Goal: Information Seeking & Learning: Learn about a topic

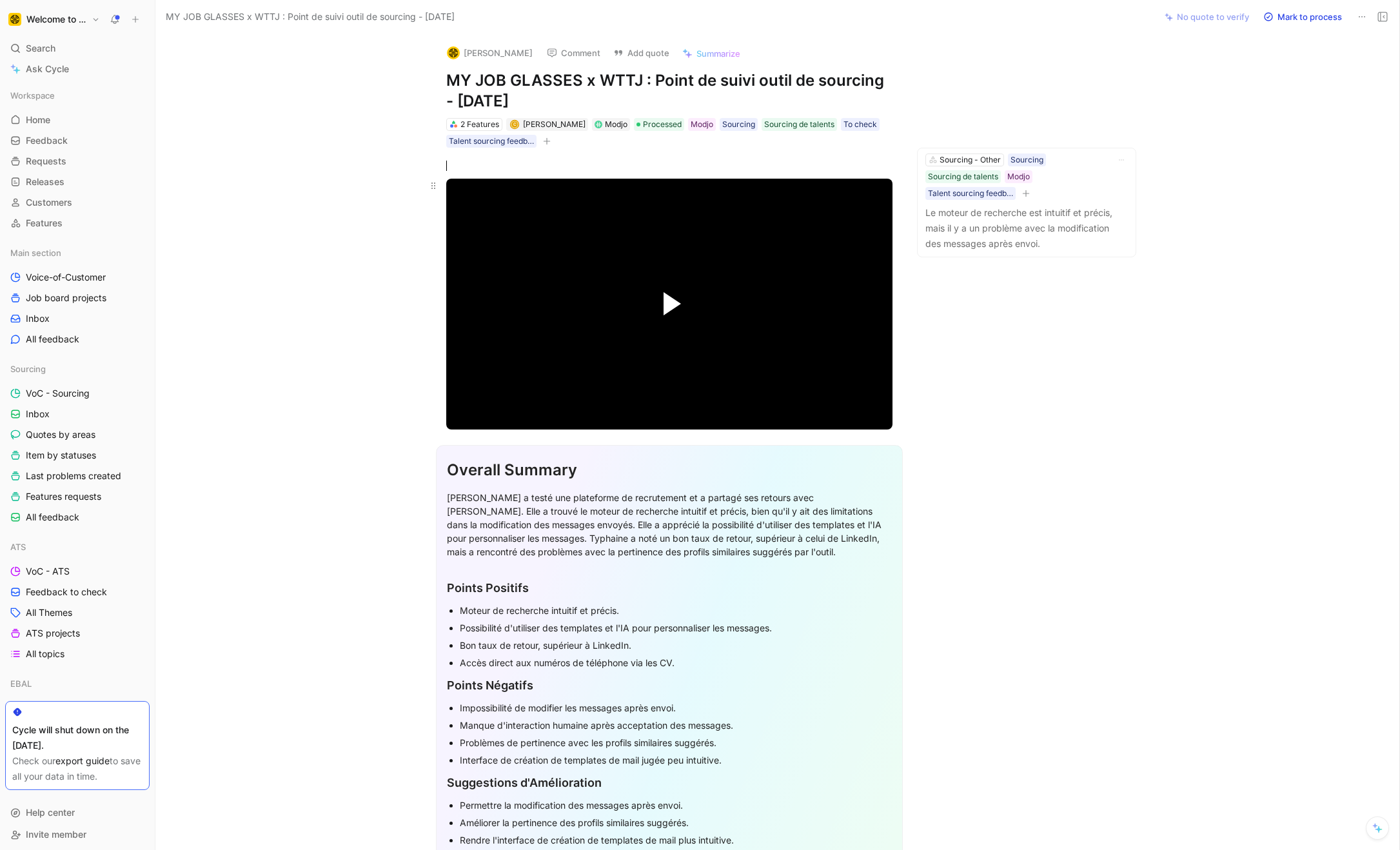
click at [670, 305] on button "Play Video" at bounding box center [669, 303] width 58 height 58
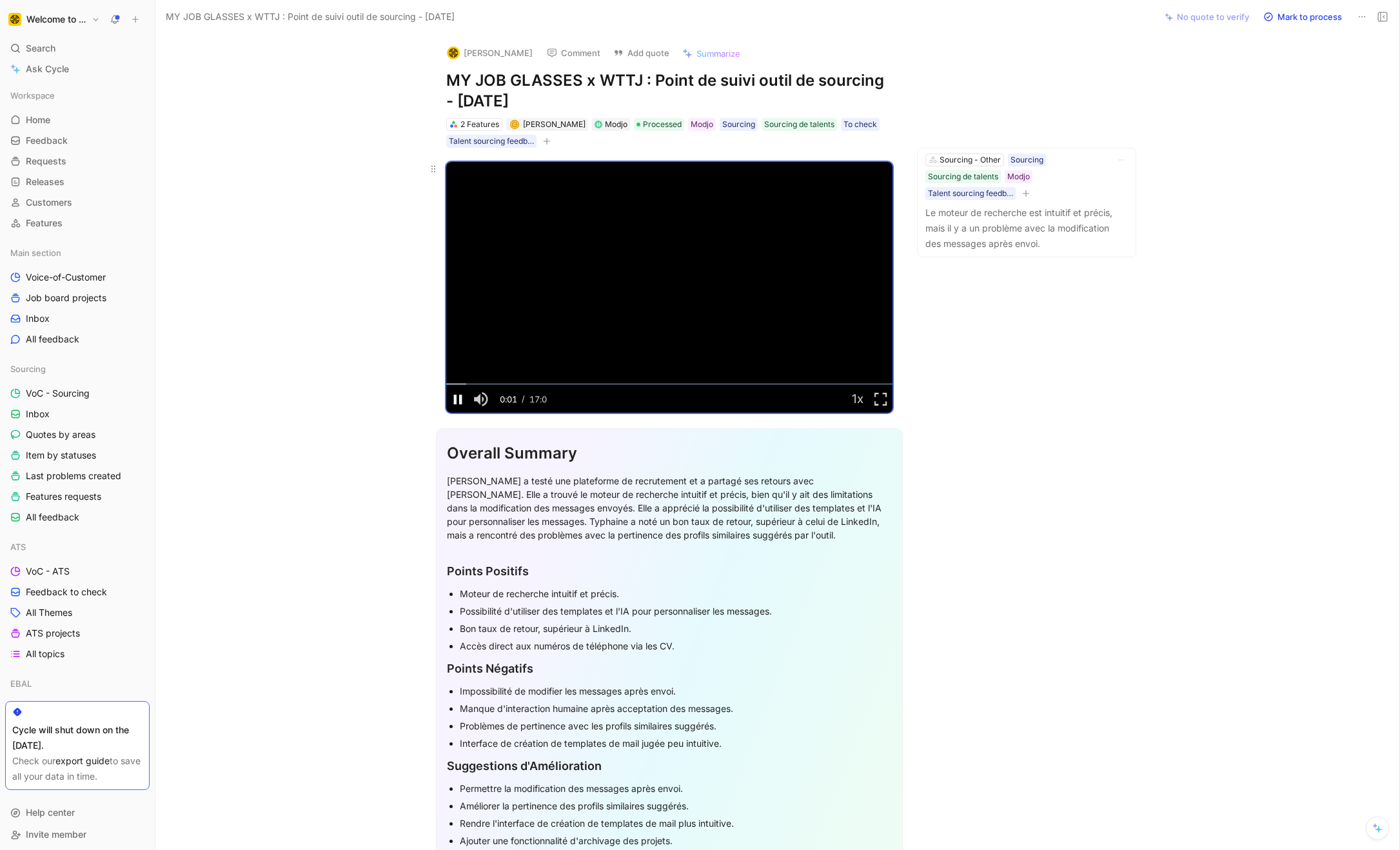
click at [457, 398] on span "Video Player" at bounding box center [457, 398] width 23 height 0
drag, startPoint x: 448, startPoint y: 79, endPoint x: 528, endPoint y: 97, distance: 82.0
click at [528, 97] on h1 "MY JOB GLASSES x WTTJ : Point de suivi outil de sourcing - [DATE]" at bounding box center [669, 91] width 446 height 41
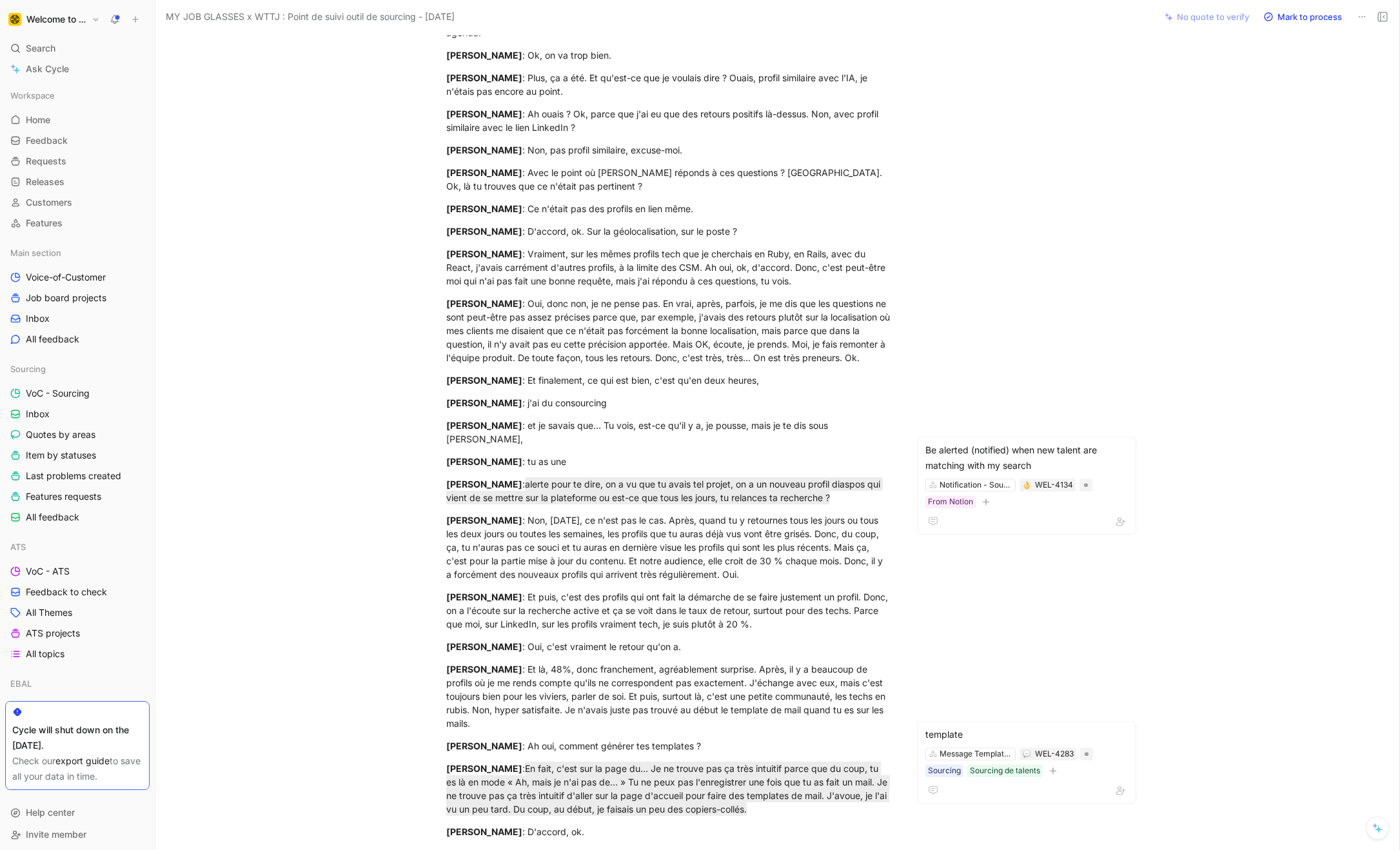
scroll to position [2490, 0]
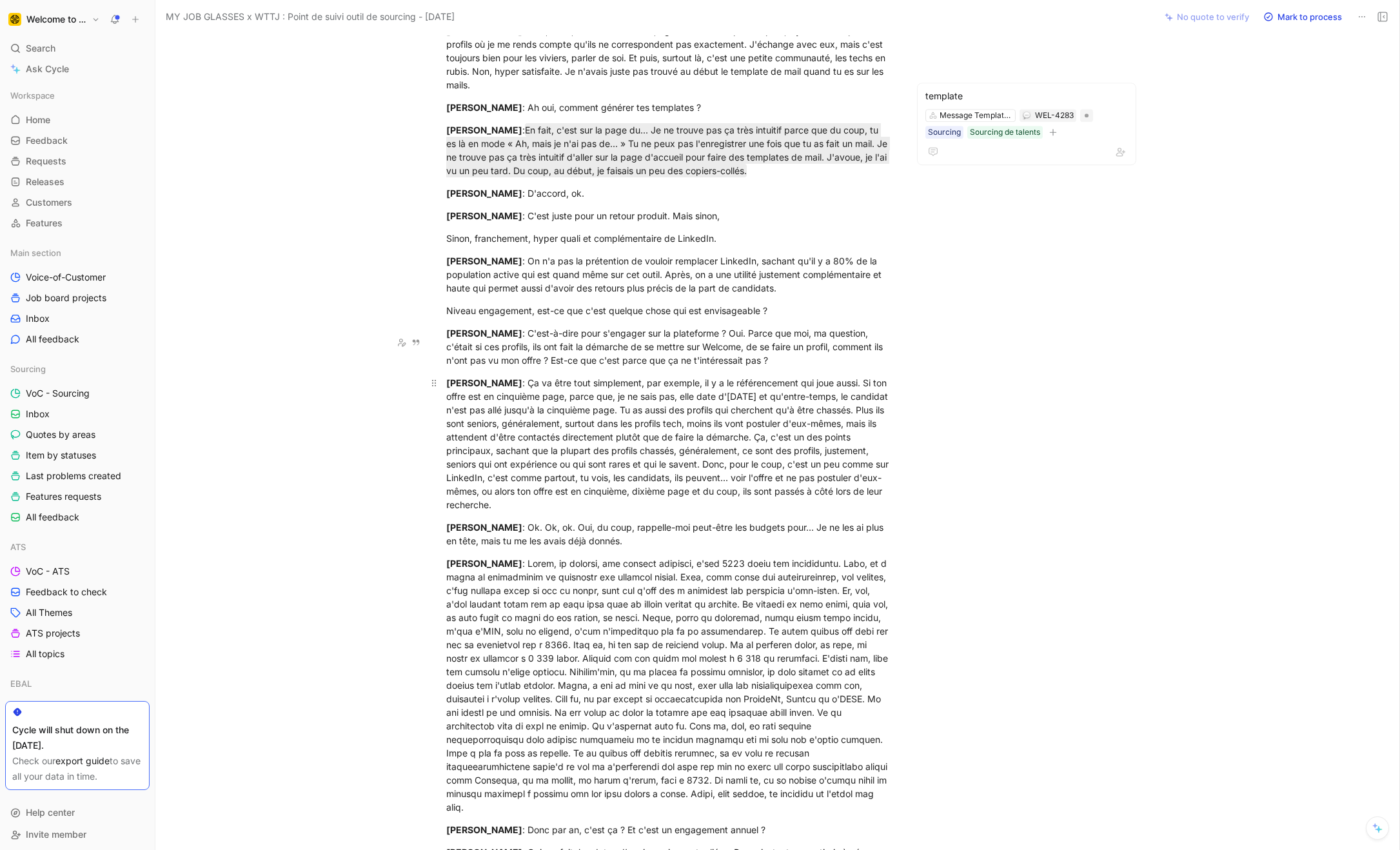
click at [723, 466] on div "Inès ROUX : Ça va être tout simplement, par exemple, il y a le référencement qu…" at bounding box center [669, 444] width 446 height 136
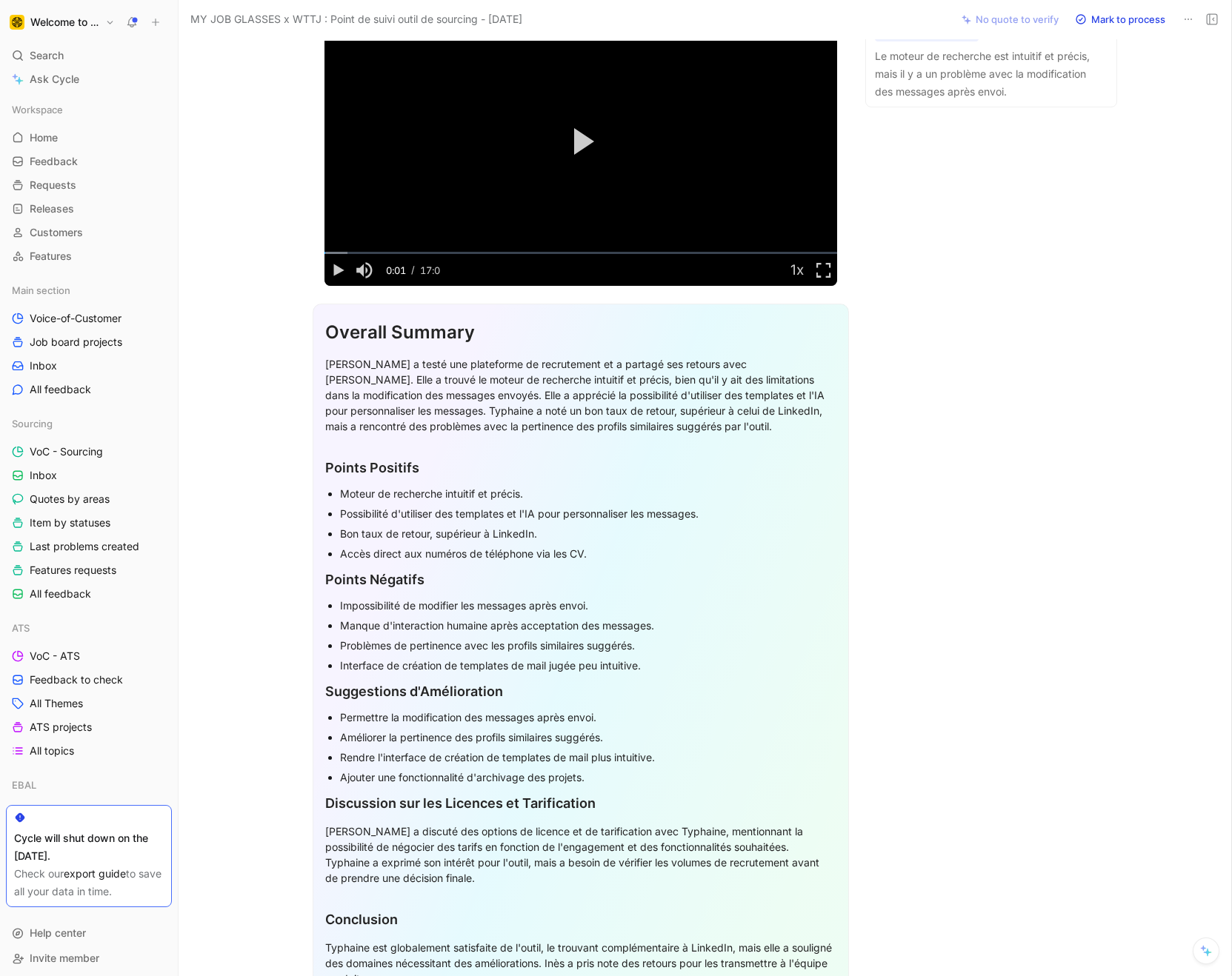
scroll to position [0, 0]
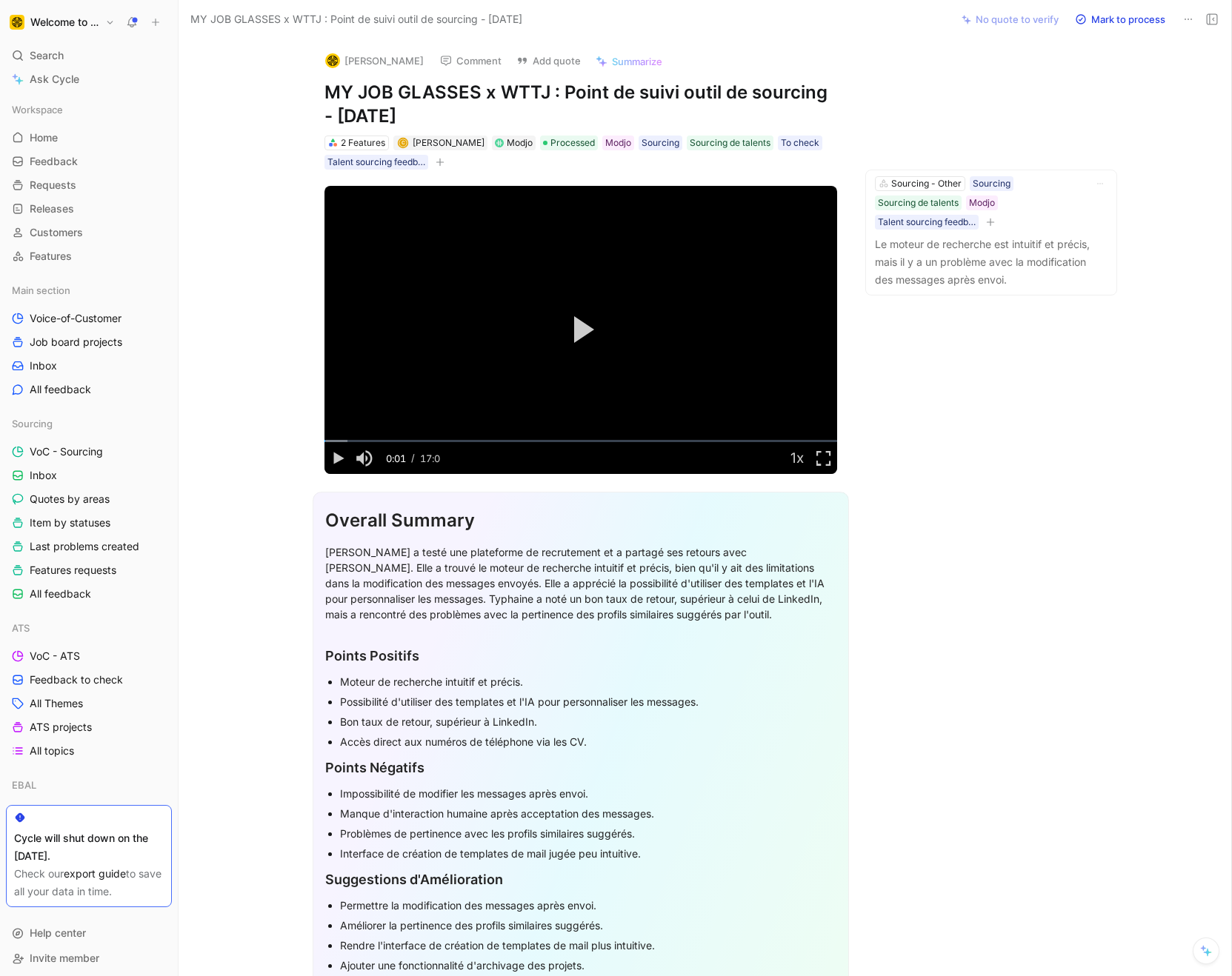
drag, startPoint x: 428, startPoint y: 117, endPoint x: 302, endPoint y: 86, distance: 129.8
click at [302, 86] on div "Ines Roux Comment Add quote Summarize MY JOB GLASSES x WTTJ : Point de suivi ou…" at bounding box center [580, 105] width 569 height 132
copy h1 "MY JOB GLASSES x WTTJ : Point de suivi outil de sourcing - [DATE]"
